Goal: Information Seeking & Learning: Learn about a topic

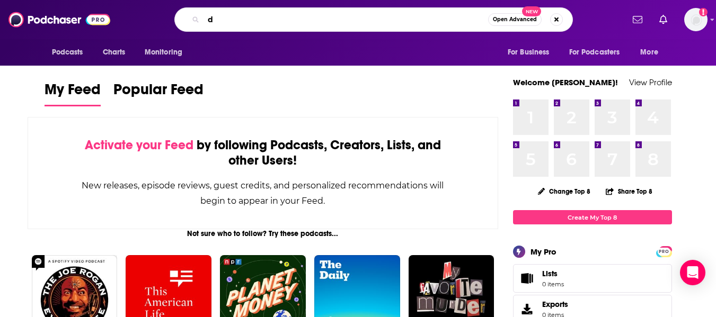
click at [244, 14] on input "d" at bounding box center [345, 19] width 285 height 17
type input "dance, college"
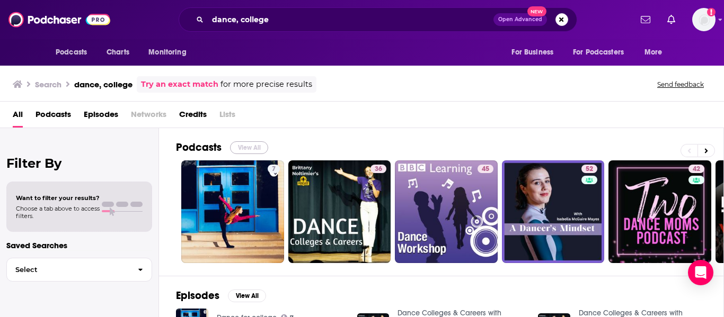
click at [251, 149] on button "View All" at bounding box center [249, 147] width 38 height 13
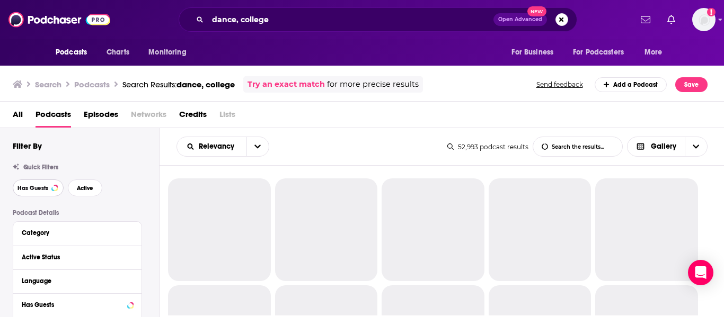
click at [38, 183] on button "Has Guests" at bounding box center [38, 188] width 51 height 17
click at [80, 197] on button "Active" at bounding box center [85, 188] width 34 height 17
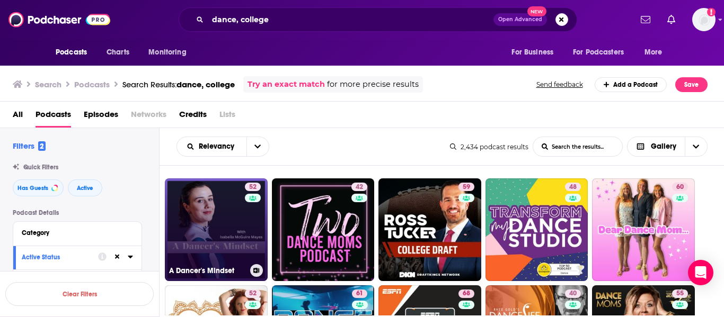
click at [220, 211] on link "52 A Dancer's Mindset" at bounding box center [216, 230] width 103 height 103
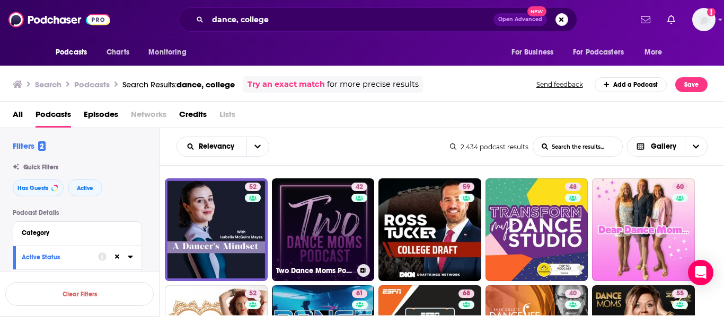
click at [300, 212] on link "42 Two Dance Moms Podcast - For Competition Dance Parents" at bounding box center [323, 230] width 103 height 103
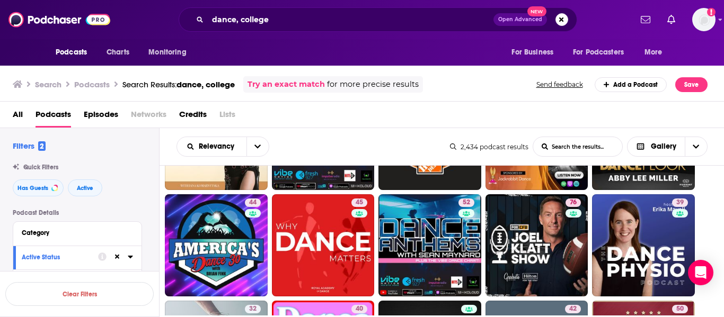
scroll to position [199, 0]
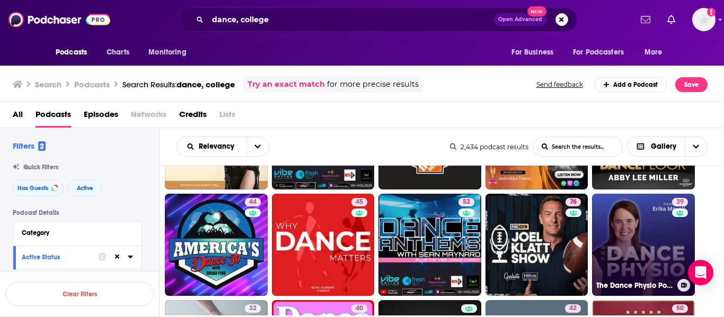
click at [633, 226] on link "39 The Dance Physio Podcast" at bounding box center [643, 245] width 103 height 103
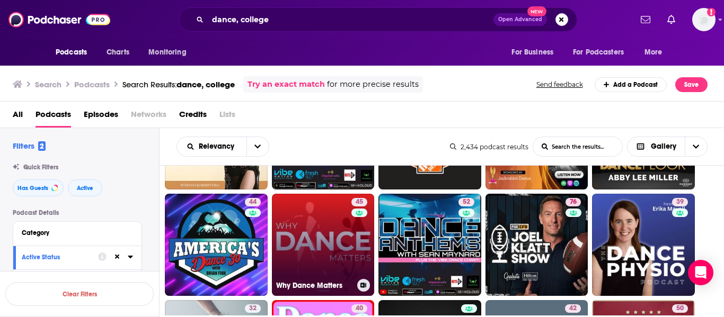
click at [345, 224] on link "45 Why Dance Matters" at bounding box center [323, 245] width 103 height 103
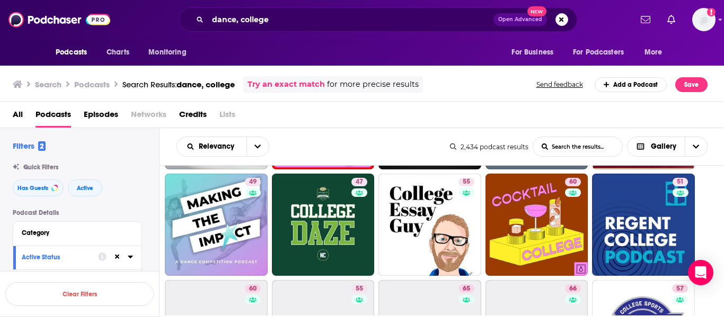
scroll to position [433, 0]
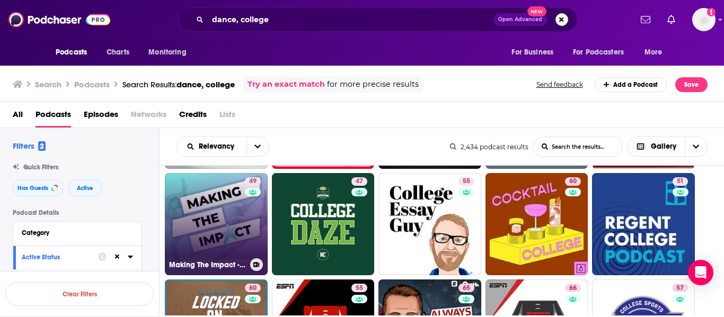
click at [229, 220] on link "49 Making The Impact - A Dance Competition Podcast" at bounding box center [216, 224] width 103 height 103
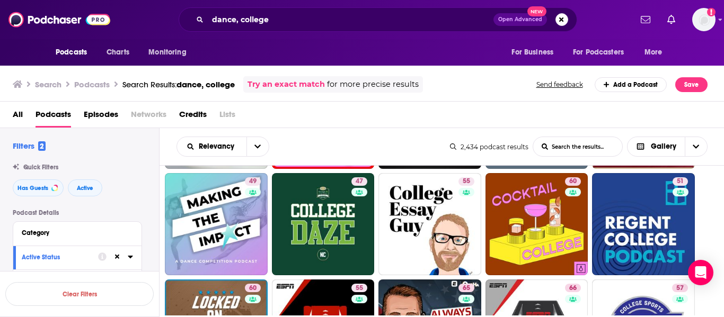
click at [415, 111] on div "All Podcasts Episodes Networks Credits Lists" at bounding box center [364, 117] width 703 height 22
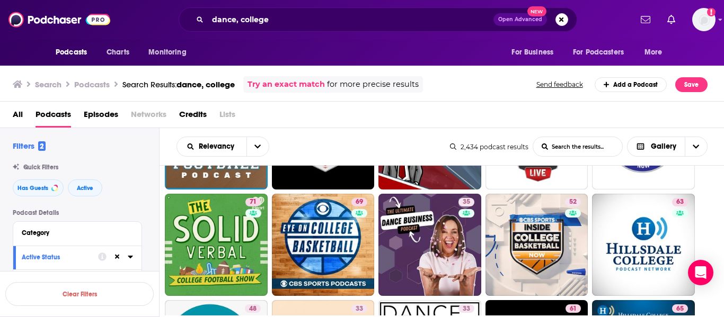
scroll to position [626, 0]
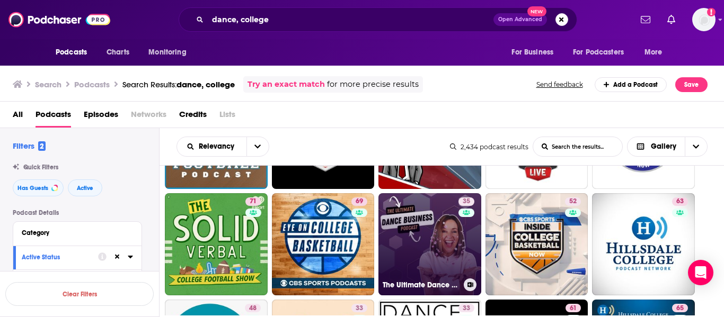
click at [439, 236] on link "35 The Ultimate Dance Business Podcast" at bounding box center [429, 244] width 103 height 103
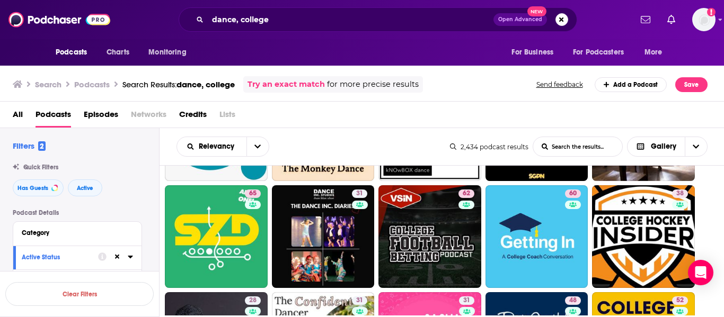
scroll to position [972, 0]
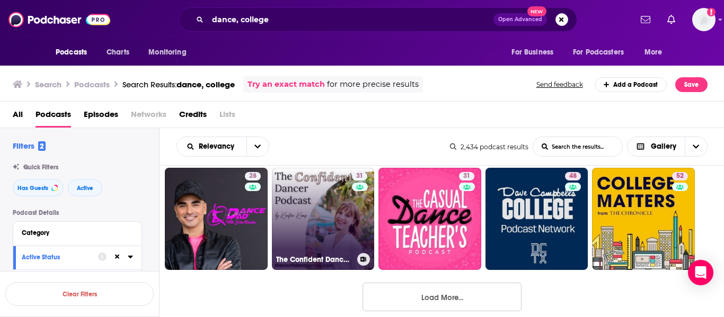
click at [307, 217] on link "31 The Confident Dancer Podcast" at bounding box center [323, 219] width 103 height 103
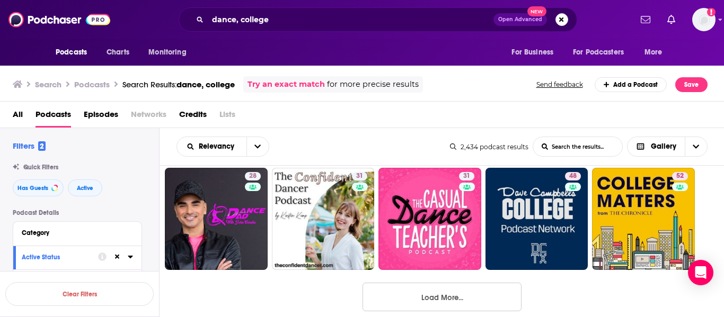
click at [326, 111] on div "All Podcasts Episodes Networks Credits Lists" at bounding box center [364, 117] width 703 height 22
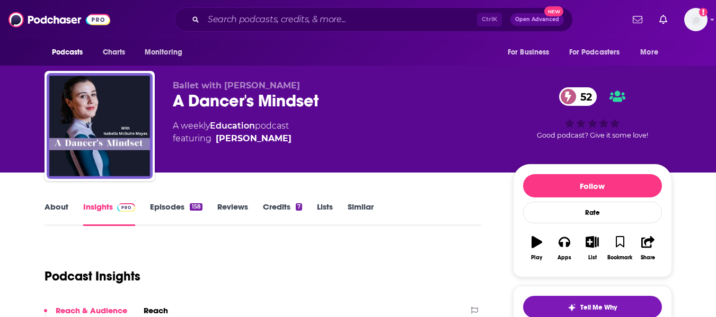
click at [8, 95] on div "Ballet with Isabella A Dancer's Mindset 52 A weekly Education podcast featuring…" at bounding box center [358, 86] width 716 height 173
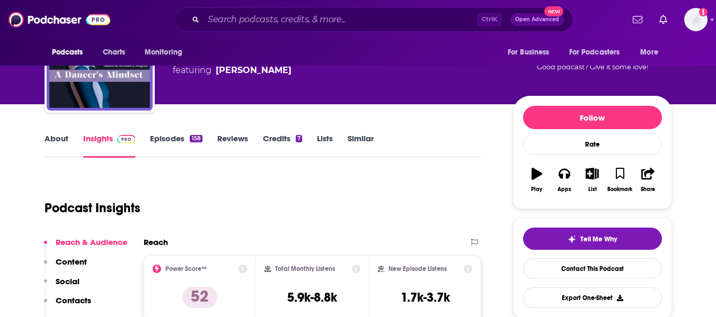
click at [63, 145] on link "About" at bounding box center [57, 146] width 24 height 24
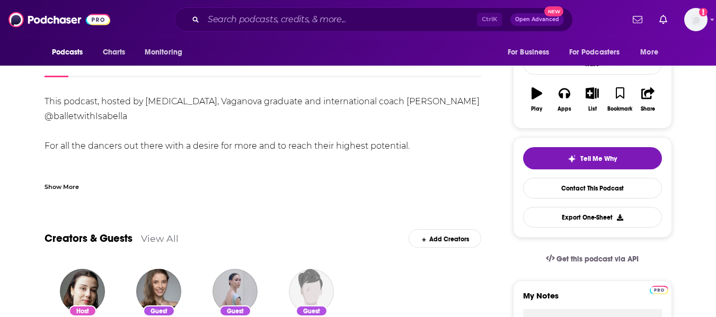
scroll to position [152, 0]
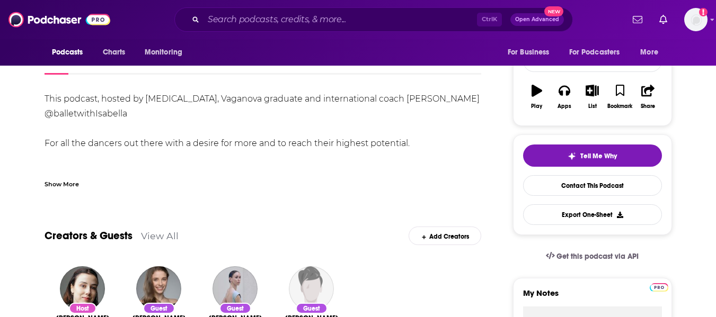
click at [66, 184] on div "Show More" at bounding box center [62, 184] width 34 height 10
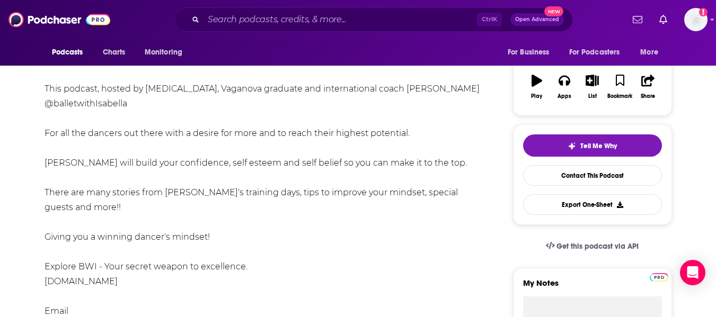
scroll to position [0, 0]
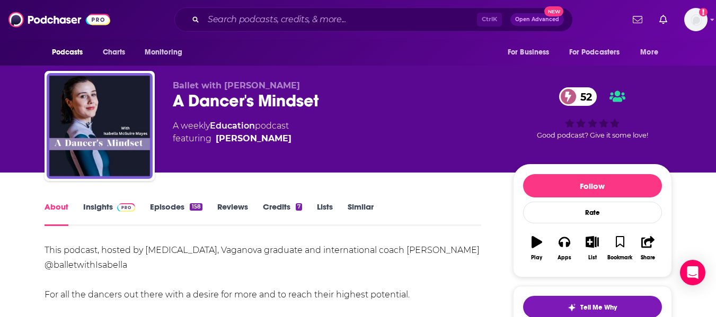
click at [227, 97] on div "A Dancer's Mindset 52" at bounding box center [334, 101] width 323 height 21
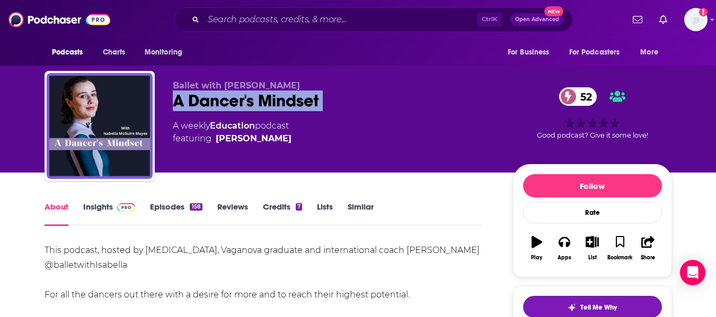
click at [227, 97] on div "A Dancer's Mindset 52" at bounding box center [334, 101] width 323 height 21
copy div "A Dancer's Mindset 52"
click at [227, 97] on div "A Dancer's Mindset 52" at bounding box center [334, 101] width 323 height 21
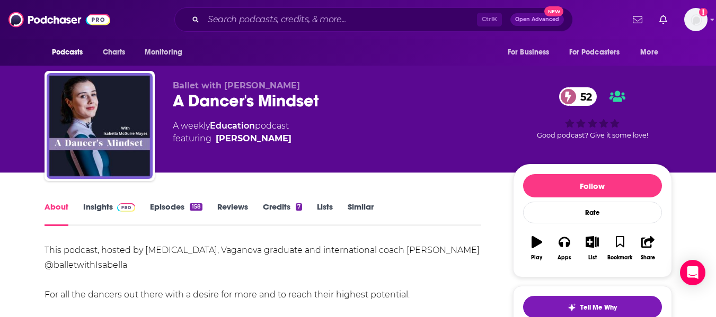
click at [103, 210] on link "Insights" at bounding box center [109, 214] width 52 height 24
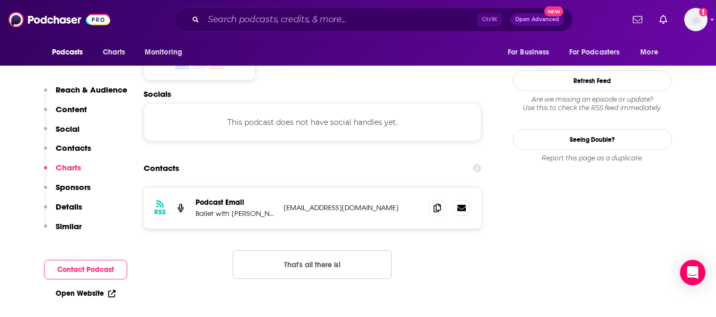
scroll to position [854, 0]
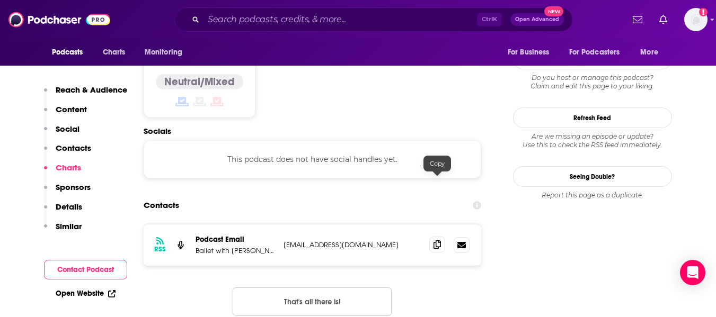
click at [438, 241] on icon at bounding box center [436, 245] width 7 height 8
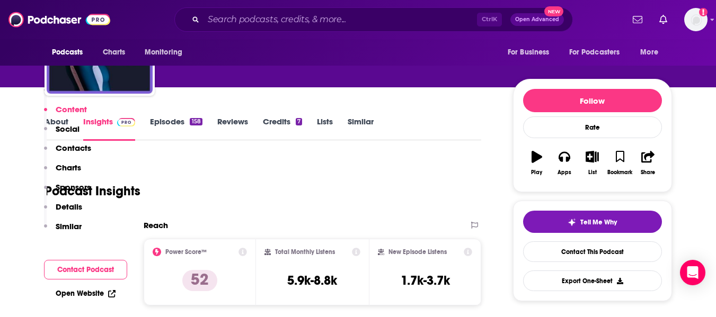
scroll to position [0, 0]
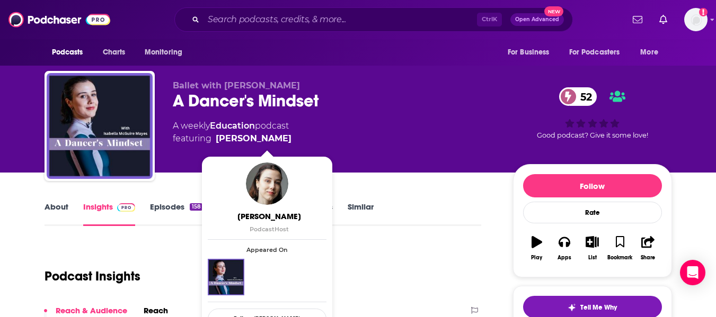
drag, startPoint x: 324, startPoint y: 139, endPoint x: 318, endPoint y: 137, distance: 6.9
click at [318, 137] on div "A weekly Education podcast featuring Isabella McGuire Mayes" at bounding box center [334, 132] width 323 height 25
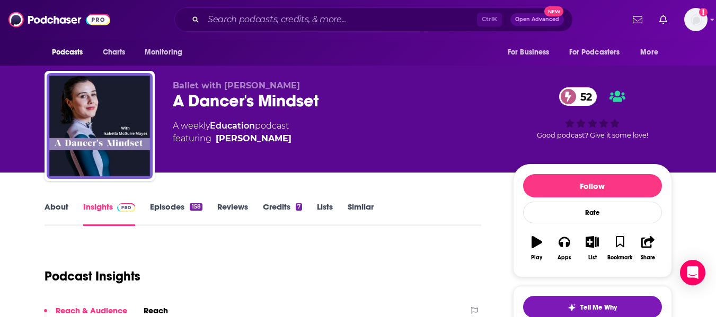
copy span "Isabella McGuire Mayes"
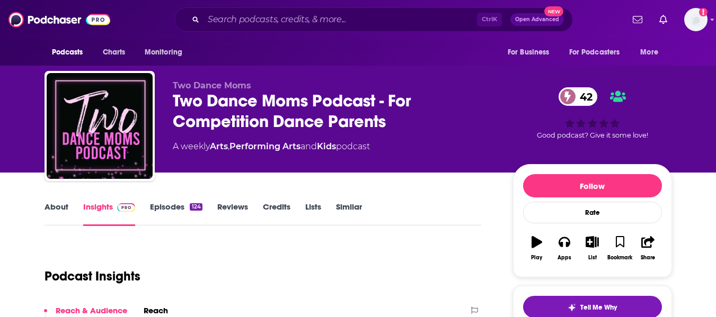
click at [52, 212] on link "About" at bounding box center [57, 214] width 24 height 24
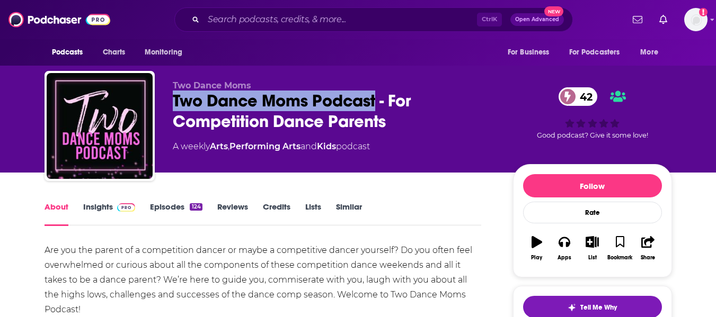
drag, startPoint x: 169, startPoint y: 101, endPoint x: 378, endPoint y: 103, distance: 209.9
click at [378, 103] on div "Two Dance Moms Two Dance Moms Podcast - For Competition Dance Parents 42 A week…" at bounding box center [358, 128] width 627 height 114
copy h1 "Two Dance Moms Podcast"
click at [308, 109] on div "Two Dance Moms Podcast - For Competition Dance Parents 42" at bounding box center [334, 111] width 323 height 41
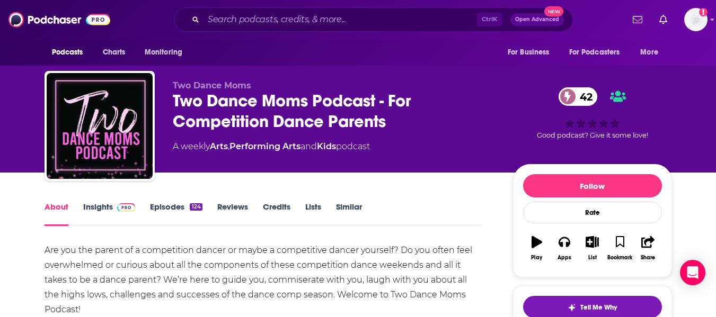
click at [94, 216] on link "Insights" at bounding box center [109, 214] width 52 height 24
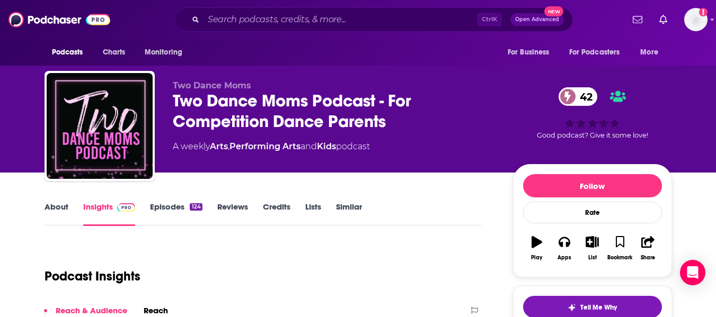
click at [0, 162] on div "Two Dance Moms Two Dance Moms Podcast - For Competition Dance Parents 42 A week…" at bounding box center [358, 86] width 716 height 173
click at [54, 207] on link "About" at bounding box center [57, 214] width 24 height 24
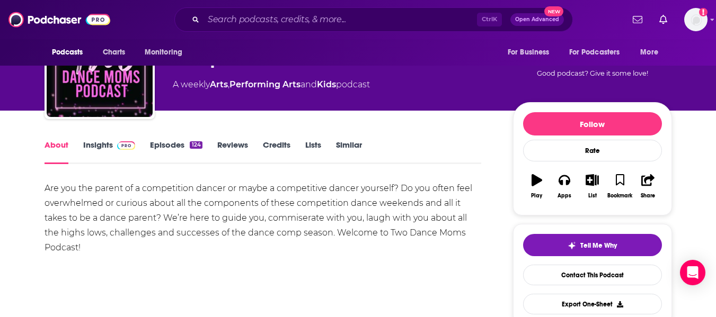
scroll to position [39, 0]
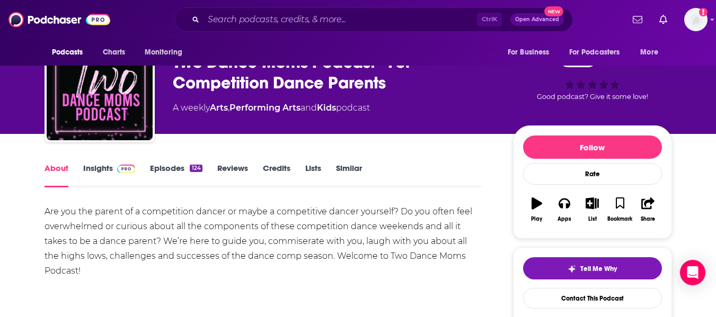
click at [91, 171] on link "Insights" at bounding box center [109, 175] width 52 height 24
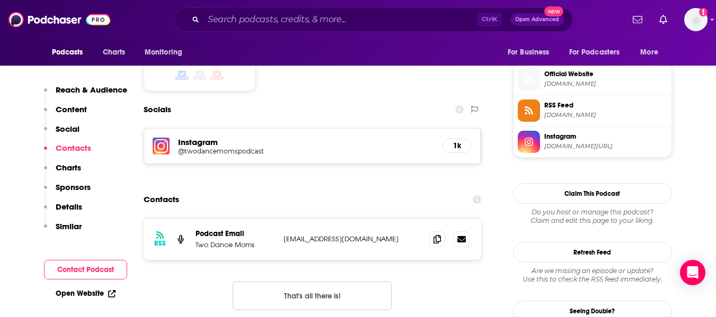
scroll to position [848, 0]
click at [163, 137] on img at bounding box center [161, 145] width 17 height 17
click at [434, 234] on icon at bounding box center [436, 238] width 7 height 8
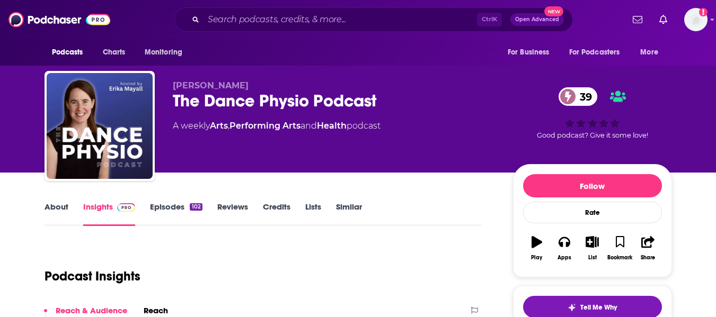
click at [50, 209] on link "About" at bounding box center [57, 214] width 24 height 24
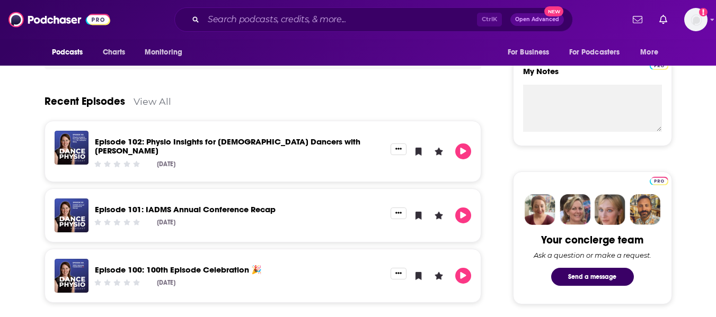
scroll to position [374, 0]
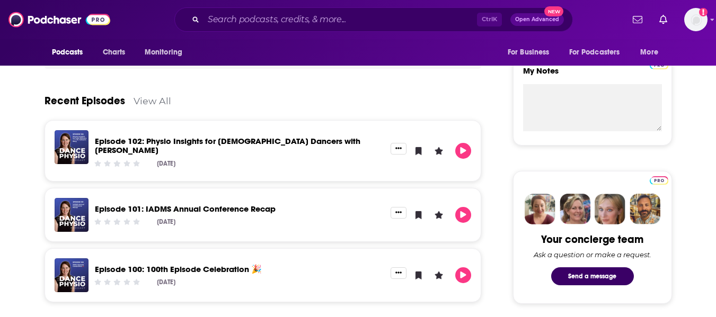
click at [0, 235] on div "About Insights Episodes 102 Reviews Credits Lists Similar A podcast designed to…" at bounding box center [358, 304] width 716 height 1011
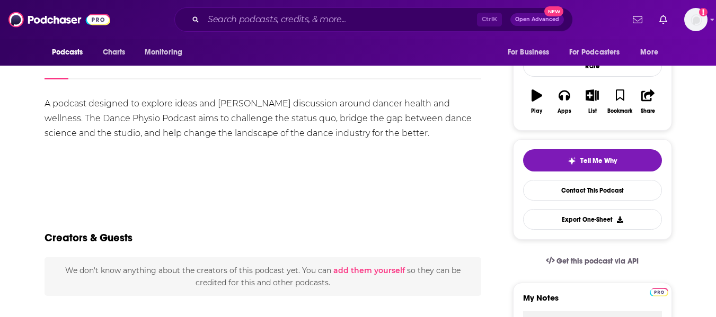
scroll to position [0, 0]
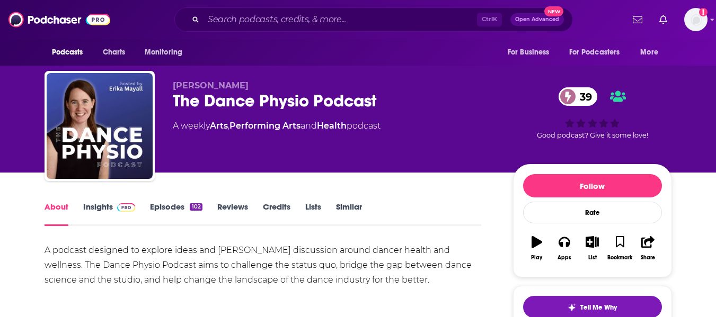
click at [201, 102] on div "The Dance Physio Podcast 39" at bounding box center [334, 101] width 323 height 21
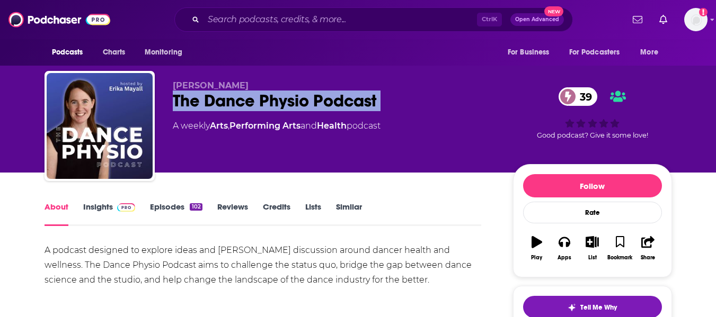
click at [201, 102] on div "The Dance Physio Podcast 39" at bounding box center [334, 101] width 323 height 21
copy div "The Dance Physio Podcast 39"
click at [90, 216] on link "Insights" at bounding box center [109, 214] width 52 height 24
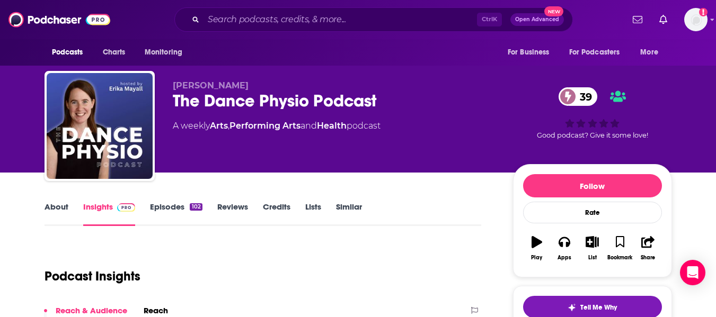
click at [0, 157] on div "Erika Mayall The Dance Physio Podcast 39 A weekly Arts , Performing Arts and He…" at bounding box center [358, 86] width 716 height 173
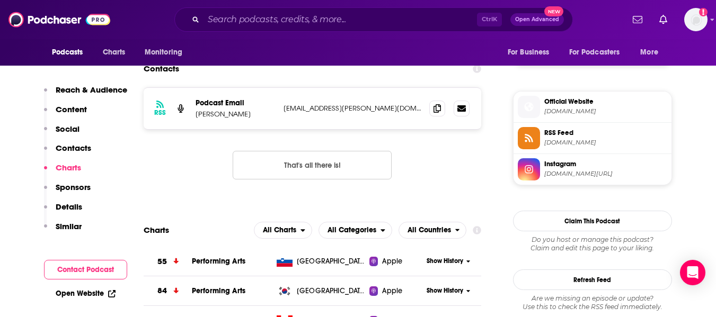
scroll to position [820, 0]
drag, startPoint x: 193, startPoint y: 116, endPoint x: 358, endPoint y: 112, distance: 164.8
click at [358, 112] on div "RSS Podcast Email Erika Mayall dancephysio@shaw.ca dancephysio@shaw.ca" at bounding box center [313, 109] width 338 height 41
copy div "Erika Mayall dancephysio@shaw.ca"
click at [242, 125] on div "RSS Podcast Email Erika Mayall dancephysio@shaw.ca dancephysio@shaw.ca" at bounding box center [313, 109] width 338 height 41
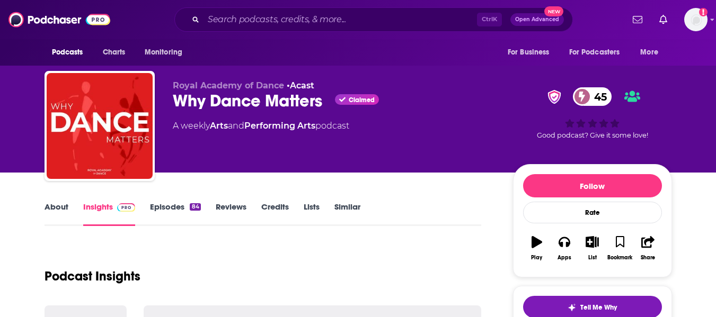
click at [50, 214] on link "About" at bounding box center [57, 214] width 24 height 24
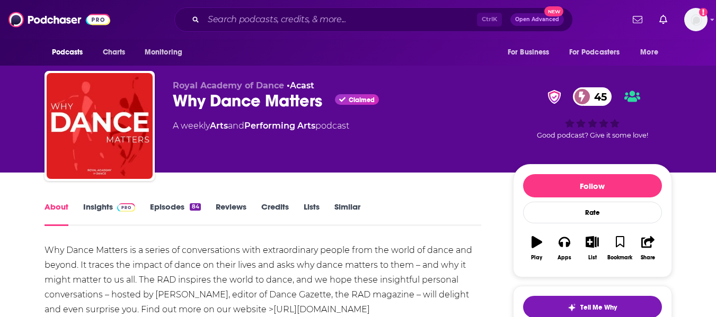
click at [0, 170] on div "Royal Academy of Dance • Acast Why Dance Matters Claimed 45 A weekly Arts and P…" at bounding box center [358, 86] width 716 height 173
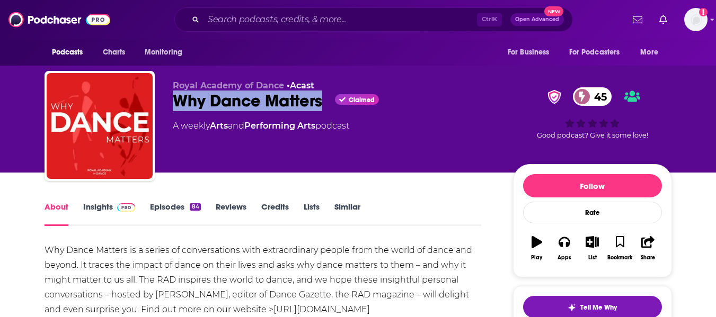
drag, startPoint x: 174, startPoint y: 99, endPoint x: 323, endPoint y: 99, distance: 148.9
click at [323, 99] on div "Why Dance Matters Claimed 45" at bounding box center [334, 101] width 323 height 21
copy h1 "Why Dance Matters"
click at [97, 210] on link "Insights" at bounding box center [109, 214] width 52 height 24
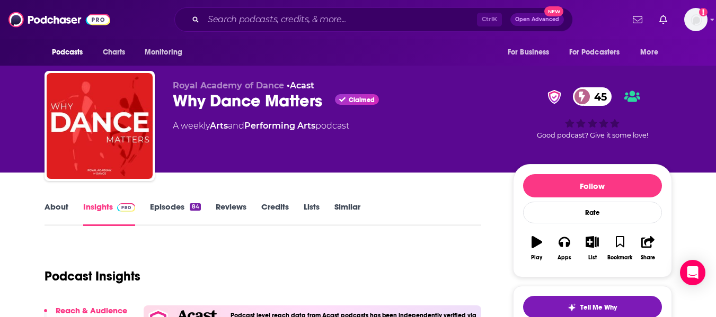
click at [56, 213] on link "About" at bounding box center [57, 214] width 24 height 24
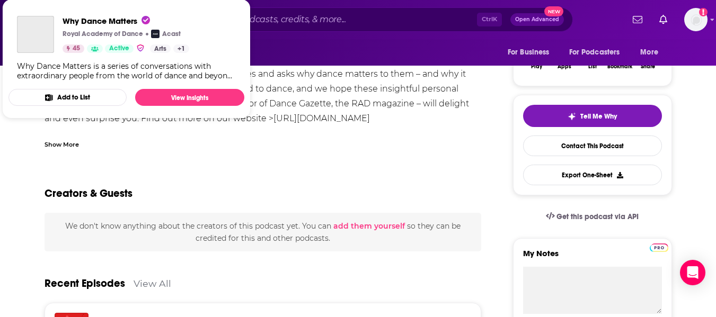
scroll to position [203, 0]
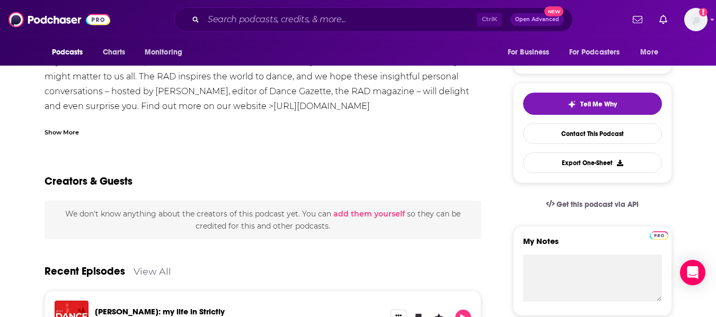
click at [73, 131] on div "Show More" at bounding box center [62, 132] width 34 height 10
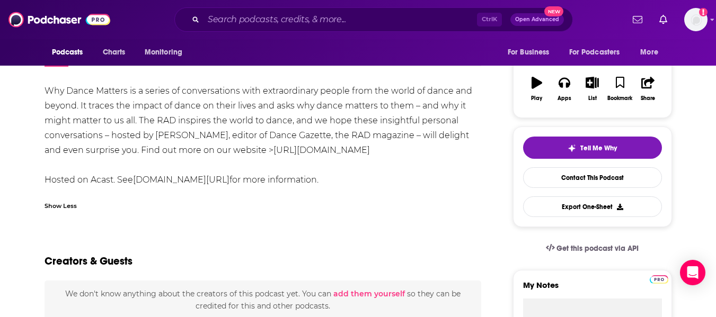
scroll to position [159, 0]
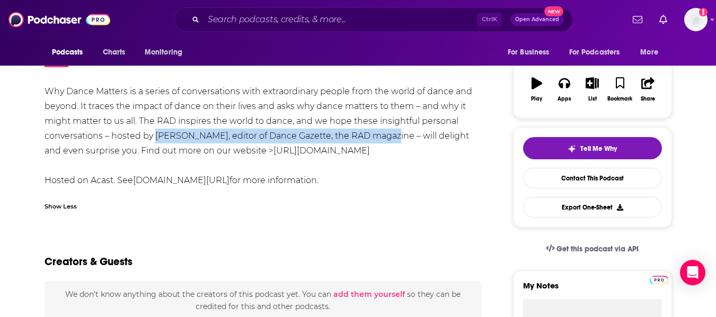
drag, startPoint x: 155, startPoint y: 136, endPoint x: 386, endPoint y: 138, distance: 230.5
click at [386, 138] on div "Why Dance Matters is a series of conversations with extraordinary people from t…" at bounding box center [263, 136] width 437 height 104
copy div "David Jays, editor of Dance Gazette, the RAD magazine"
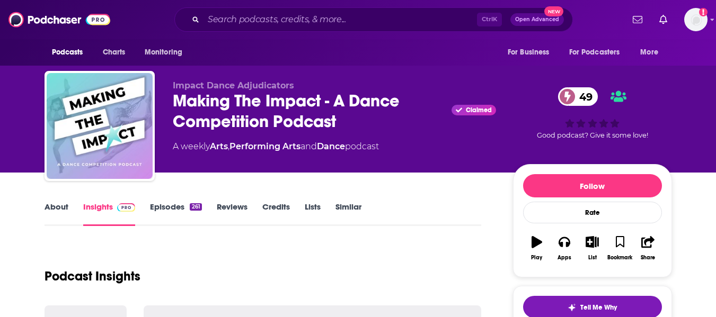
click at [57, 213] on link "About" at bounding box center [57, 214] width 24 height 24
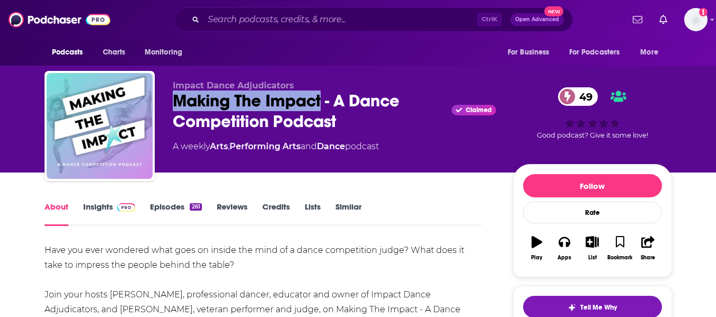
drag, startPoint x: 176, startPoint y: 98, endPoint x: 322, endPoint y: 99, distance: 146.3
click at [322, 99] on div "Making The Impact - A Dance Competition Podcast Claimed 49" at bounding box center [334, 111] width 323 height 41
copy h1 "Making The Impact"
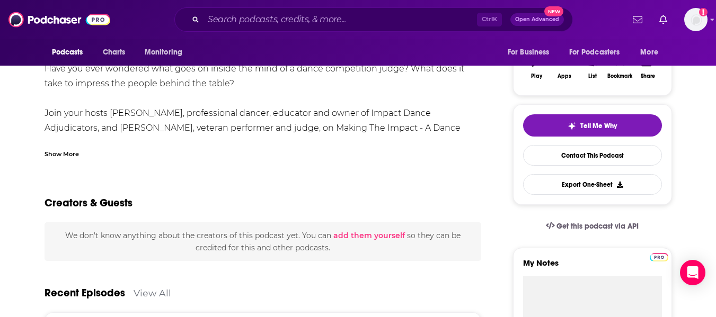
click at [53, 153] on div "Show More" at bounding box center [62, 153] width 34 height 10
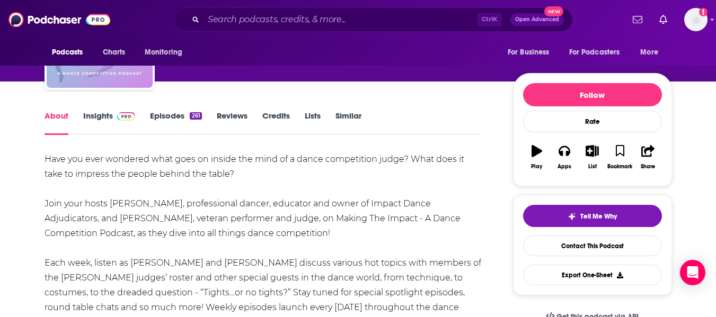
scroll to position [90, 0]
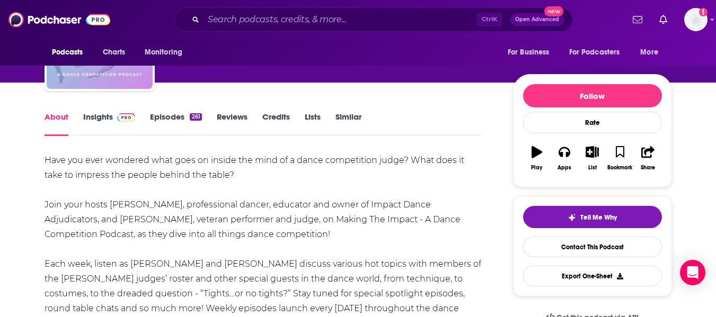
drag, startPoint x: 175, startPoint y: 178, endPoint x: 90, endPoint y: 120, distance: 102.7
click at [90, 120] on link "Insights" at bounding box center [109, 124] width 52 height 24
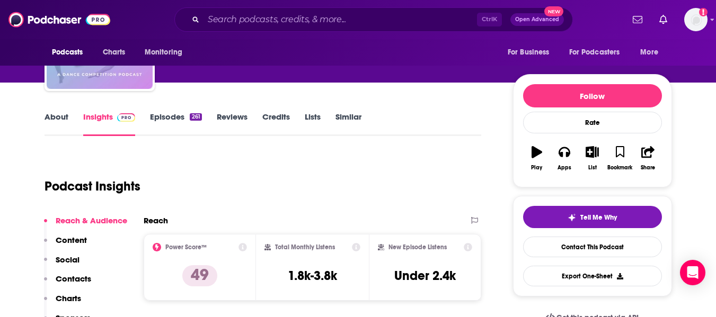
click at [90, 89] on img "Making The Impact - A Dance Competition Podcast" at bounding box center [100, 36] width 106 height 106
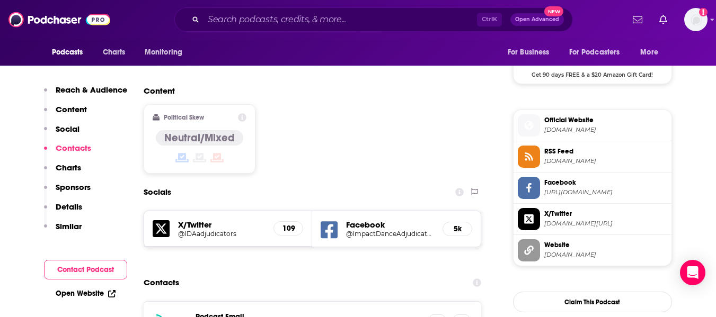
scroll to position [843, 0]
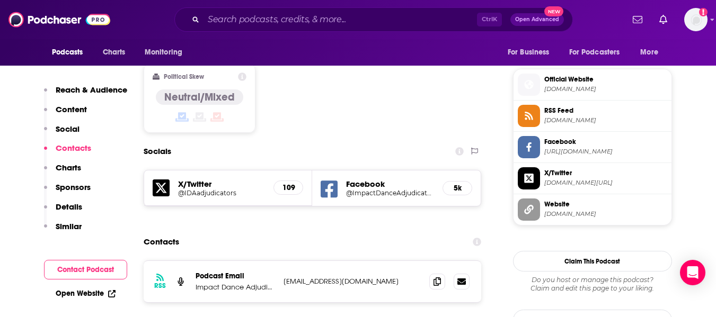
click at [275, 232] on div "Contacts" at bounding box center [313, 242] width 338 height 20
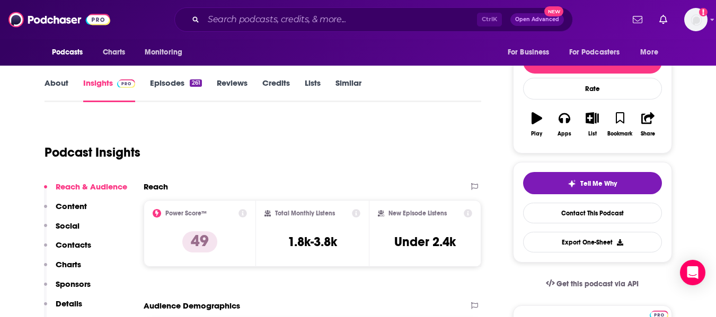
scroll to position [0, 0]
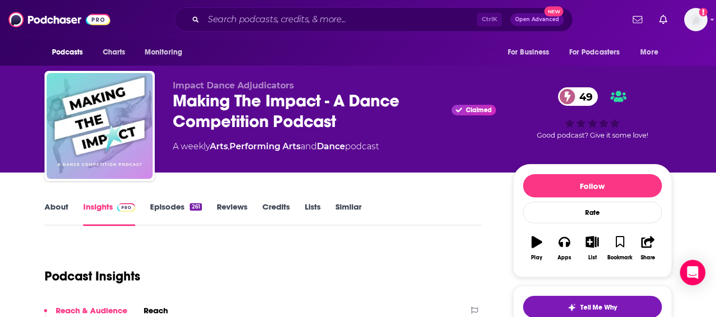
click at [46, 210] on link "About" at bounding box center [57, 214] width 24 height 24
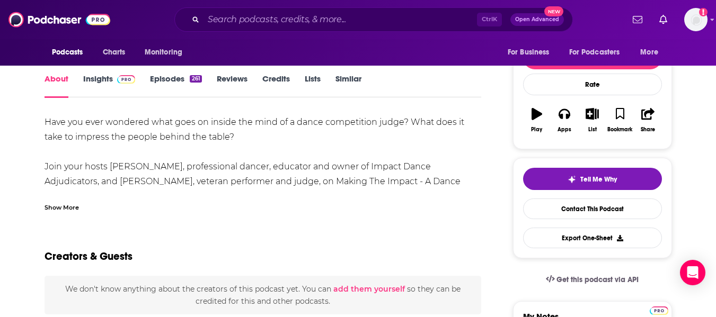
scroll to position [131, 0]
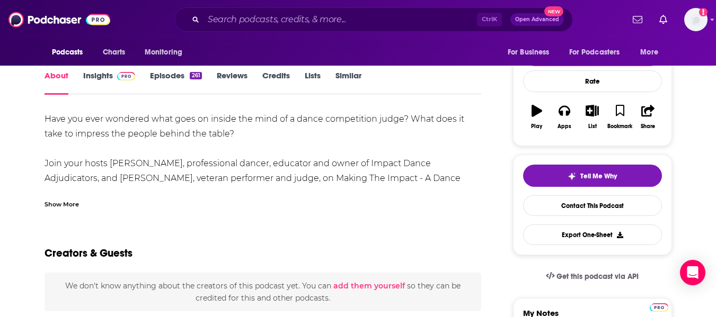
click at [75, 200] on div "Show More" at bounding box center [62, 204] width 34 height 10
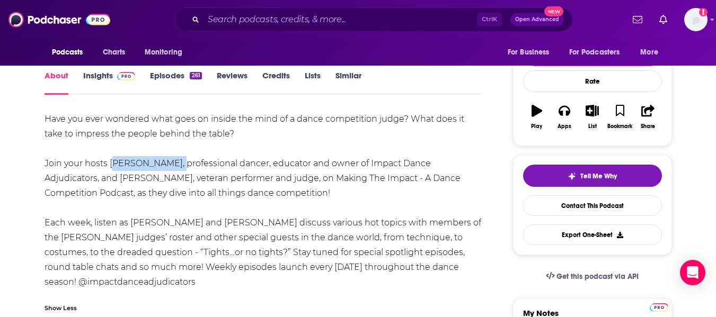
drag, startPoint x: 111, startPoint y: 164, endPoint x: 171, endPoint y: 164, distance: 59.9
click at [171, 164] on div "Have you ever wondered what goes on inside the mind of a dance competition judg…" at bounding box center [263, 201] width 437 height 178
copy div "Courtney Ortiz"
drag, startPoint x: 64, startPoint y: 180, endPoint x: 110, endPoint y: 179, distance: 46.1
click at [110, 179] on div "Have you ever wondered what goes on inside the mind of a dance competition judg…" at bounding box center [263, 201] width 437 height 178
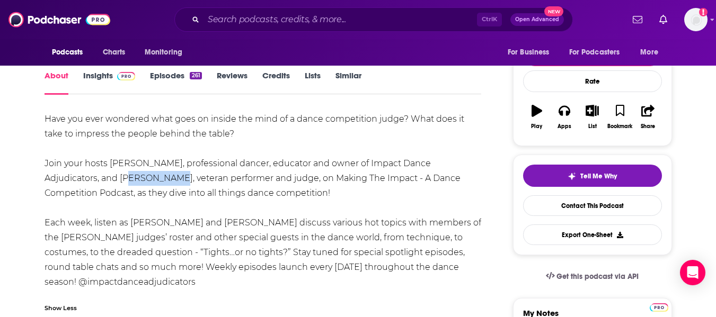
click at [110, 179] on div "Have you ever wondered what goes on inside the mind of a dance competition judg…" at bounding box center [263, 201] width 437 height 178
drag, startPoint x: 65, startPoint y: 179, endPoint x: 120, endPoint y: 178, distance: 55.7
click at [120, 178] on div "Have you ever wondered what goes on inside the mind of a dance competition judg…" at bounding box center [263, 201] width 437 height 178
copy div "Lesley Mealor,"
click at [120, 178] on div "Have you ever wondered what goes on inside the mind of a dance competition judg…" at bounding box center [263, 201] width 437 height 178
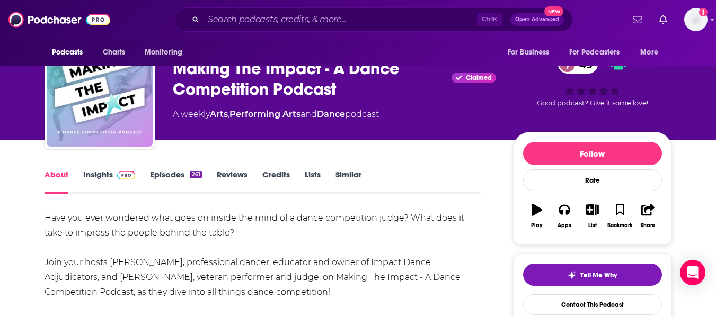
scroll to position [26, 0]
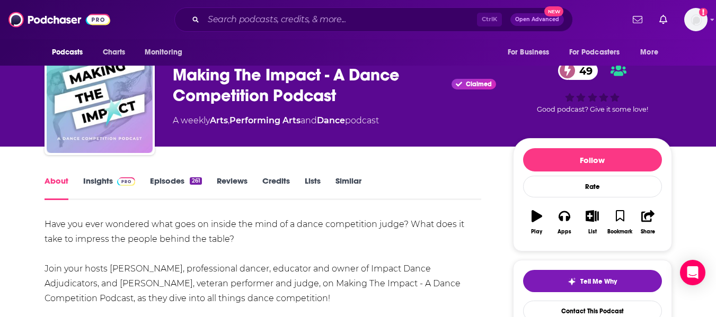
click at [90, 188] on link "Insights" at bounding box center [109, 188] width 52 height 24
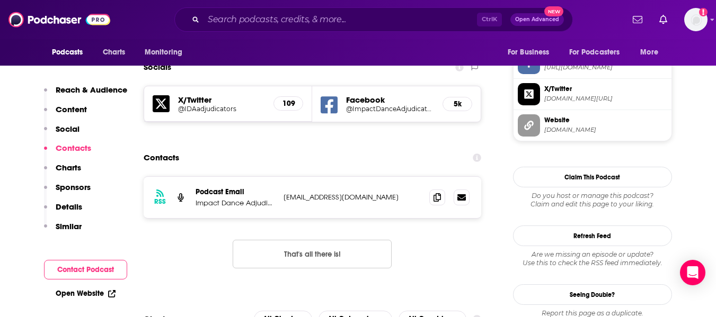
scroll to position [932, 0]
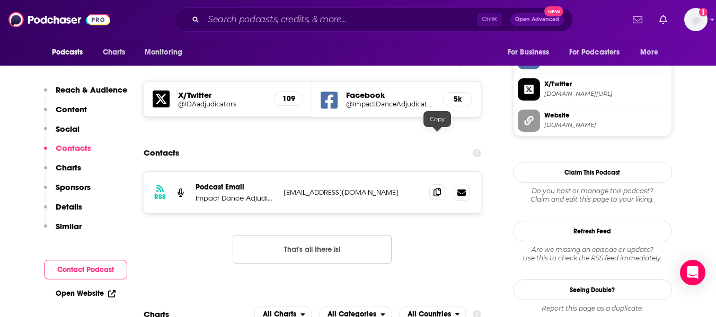
click at [441, 184] on span at bounding box center [437, 192] width 16 height 16
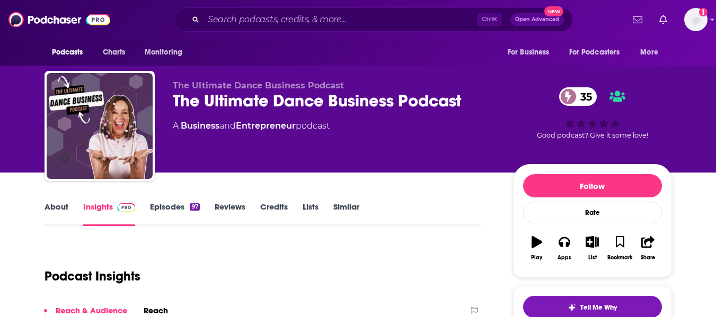
click at [64, 210] on link "About" at bounding box center [57, 214] width 24 height 24
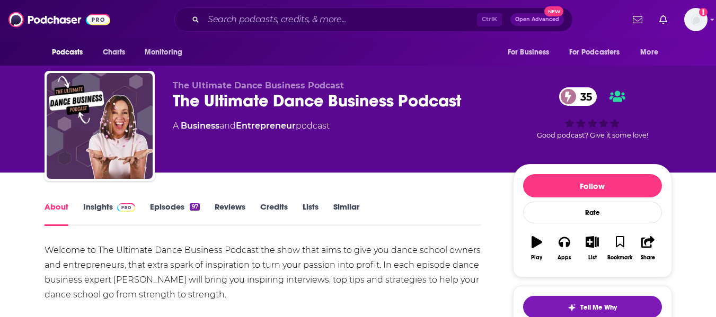
click at [203, 98] on div "The Ultimate Dance Business Podcast 35" at bounding box center [334, 101] width 323 height 21
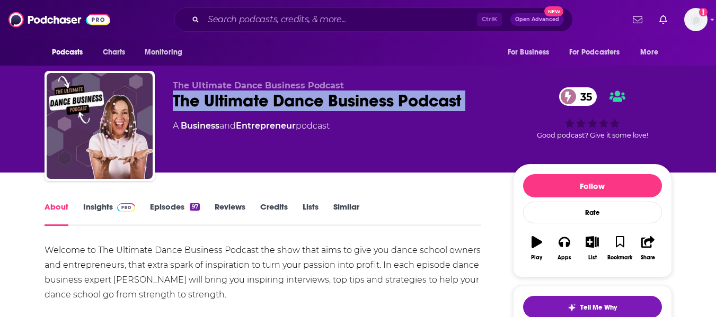
click at [203, 98] on div "The Ultimate Dance Business Podcast 35" at bounding box center [334, 101] width 323 height 21
click at [94, 208] on link "Insights" at bounding box center [109, 214] width 52 height 24
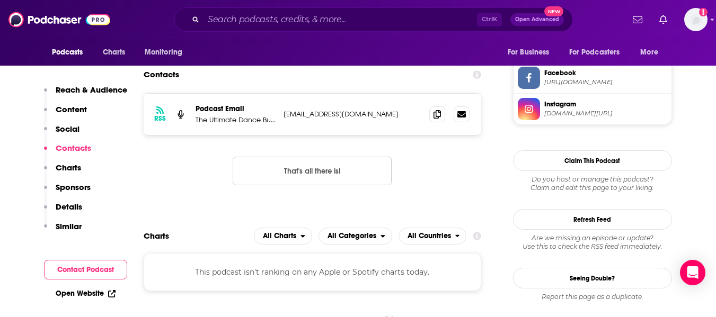
scroll to position [816, 0]
click at [441, 110] on span at bounding box center [437, 113] width 16 height 16
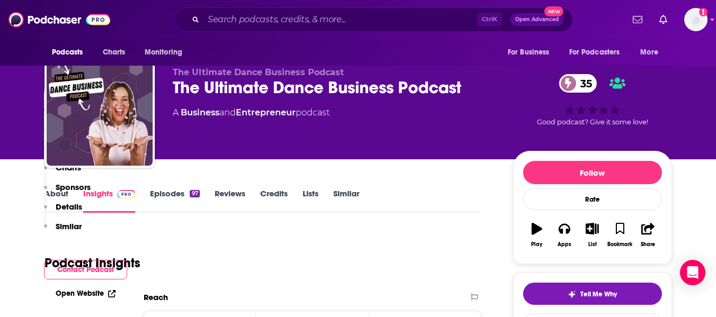
scroll to position [0, 0]
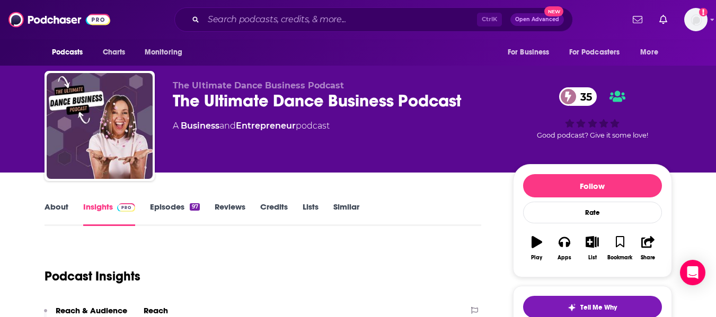
click at [55, 214] on link "About" at bounding box center [57, 214] width 24 height 24
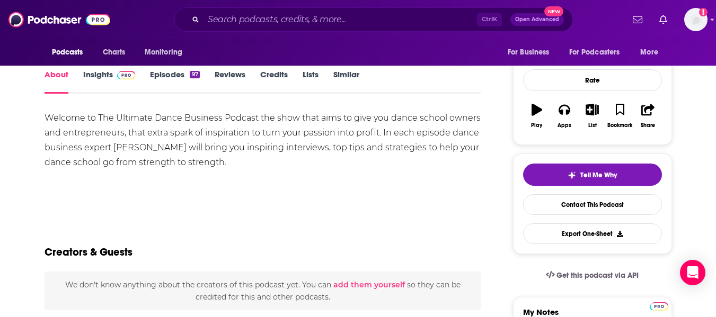
scroll to position [138, 0]
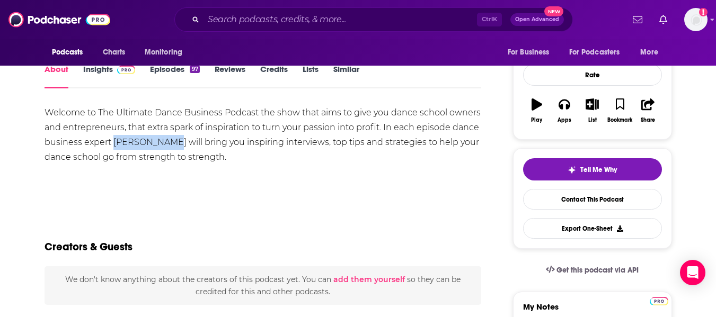
drag, startPoint x: 112, startPoint y: 144, endPoint x: 171, endPoint y: 143, distance: 58.8
click at [171, 143] on div "Welcome to The Ultimate Dance Business Podcast the show that aims to give you d…" at bounding box center [263, 134] width 437 height 59
copy div "Deborah Laws"
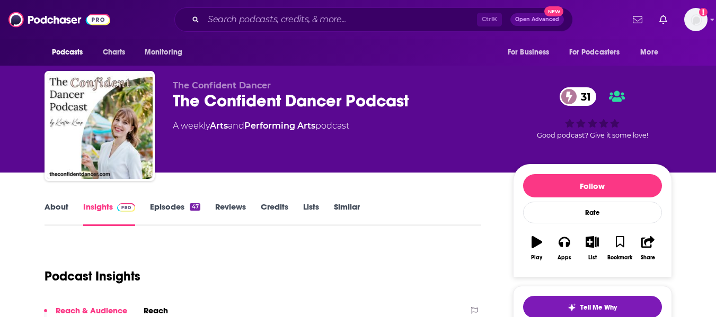
click at [60, 215] on link "About" at bounding box center [57, 214] width 24 height 24
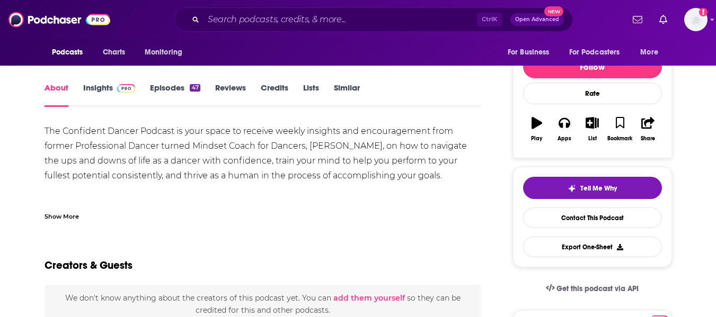
scroll to position [120, 0]
click at [70, 212] on div "Show More" at bounding box center [62, 215] width 34 height 10
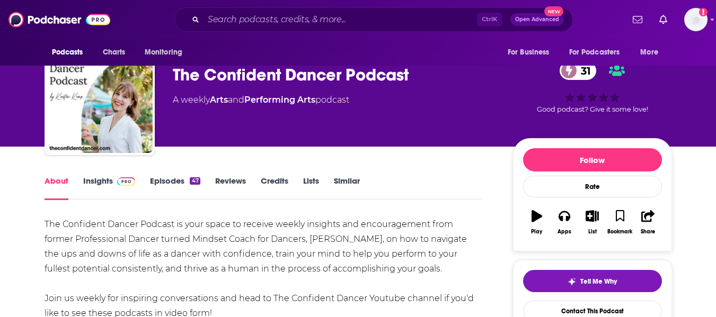
scroll to position [25, 0]
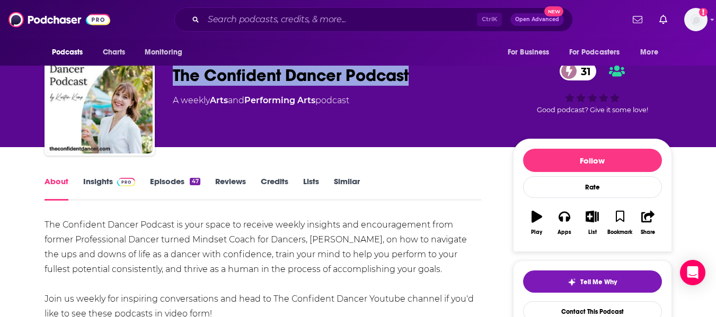
drag, startPoint x: 175, startPoint y: 75, endPoint x: 411, endPoint y: 78, distance: 235.8
click at [411, 78] on div "The Confident Dancer Podcast 31" at bounding box center [334, 75] width 323 height 21
copy h1 "The Confident Dancer Podcast"
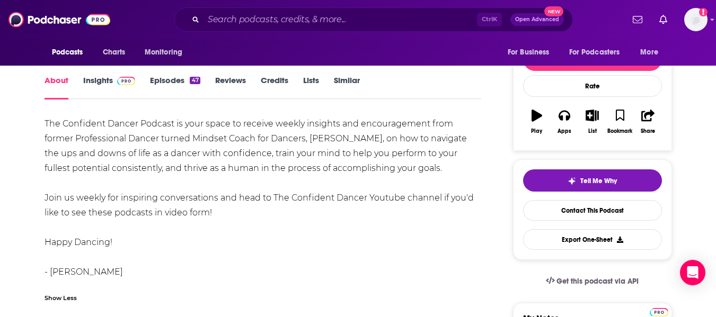
scroll to position [127, 0]
click at [95, 87] on link "Insights" at bounding box center [109, 87] width 52 height 24
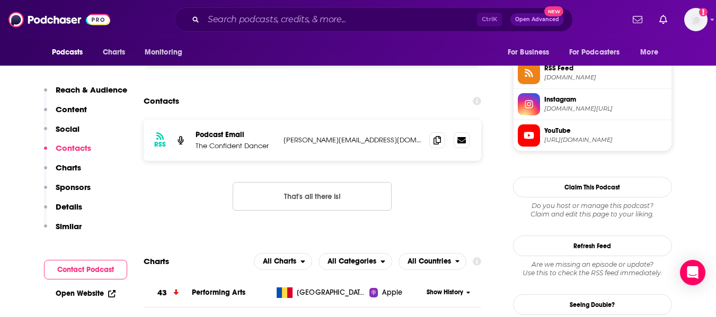
scroll to position [802, 0]
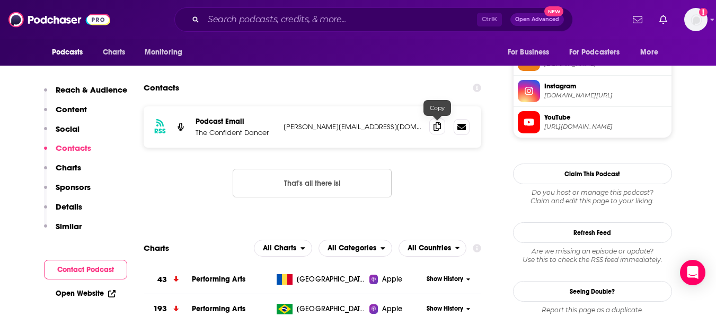
click at [433, 131] on span at bounding box center [437, 127] width 16 height 16
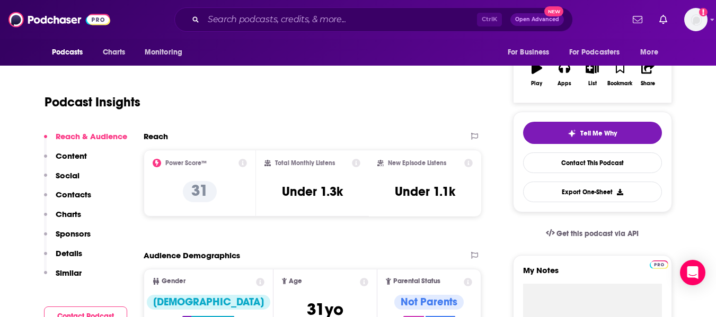
scroll to position [0, 0]
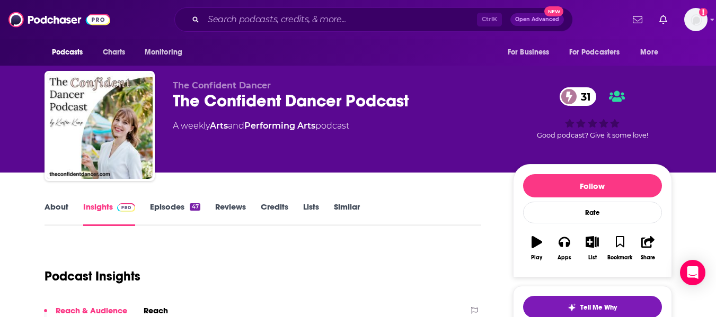
click at [51, 213] on link "About" at bounding box center [57, 214] width 24 height 24
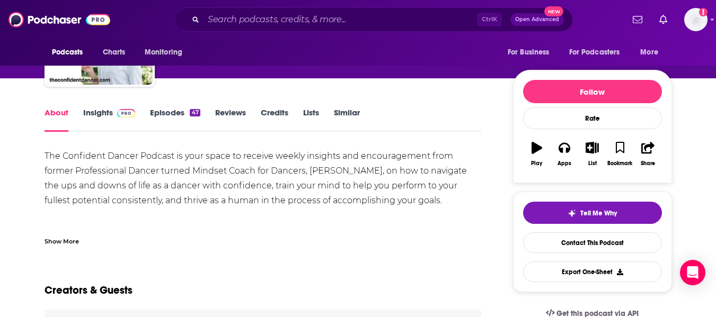
scroll to position [99, 0]
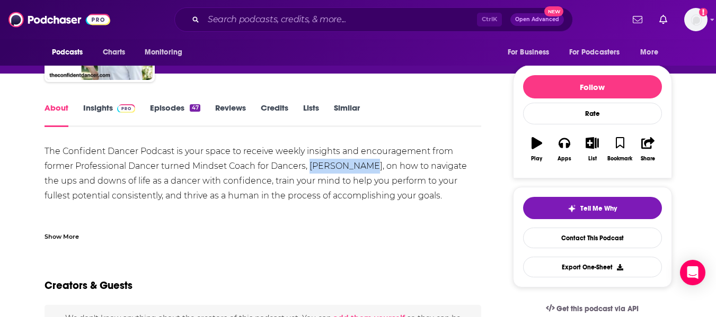
drag, startPoint x: 311, startPoint y: 164, endPoint x: 366, endPoint y: 168, distance: 55.2
click at [366, 168] on div "The Confident Dancer Podcast is your space to receive weekly insights and encou…" at bounding box center [263, 225] width 437 height 163
copy div "[PERSON_NAME]"
click at [223, 167] on div "The Confident Dancer Podcast is your space to receive weekly insights and encou…" at bounding box center [263, 225] width 437 height 163
